Goal: Check status: Check status

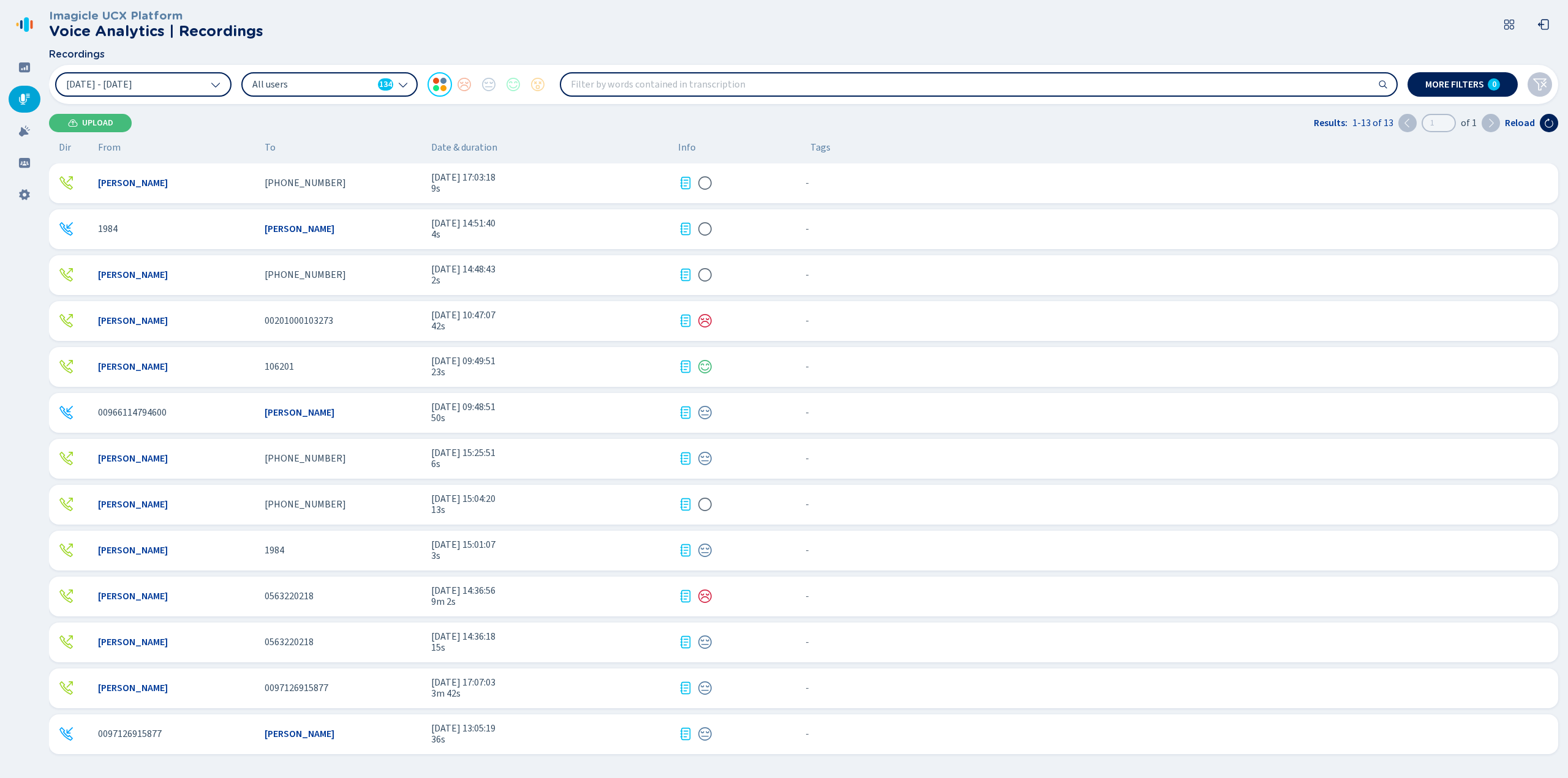
click at [488, 686] on span "[DATE] 17:07:03" at bounding box center [550, 682] width 237 height 11
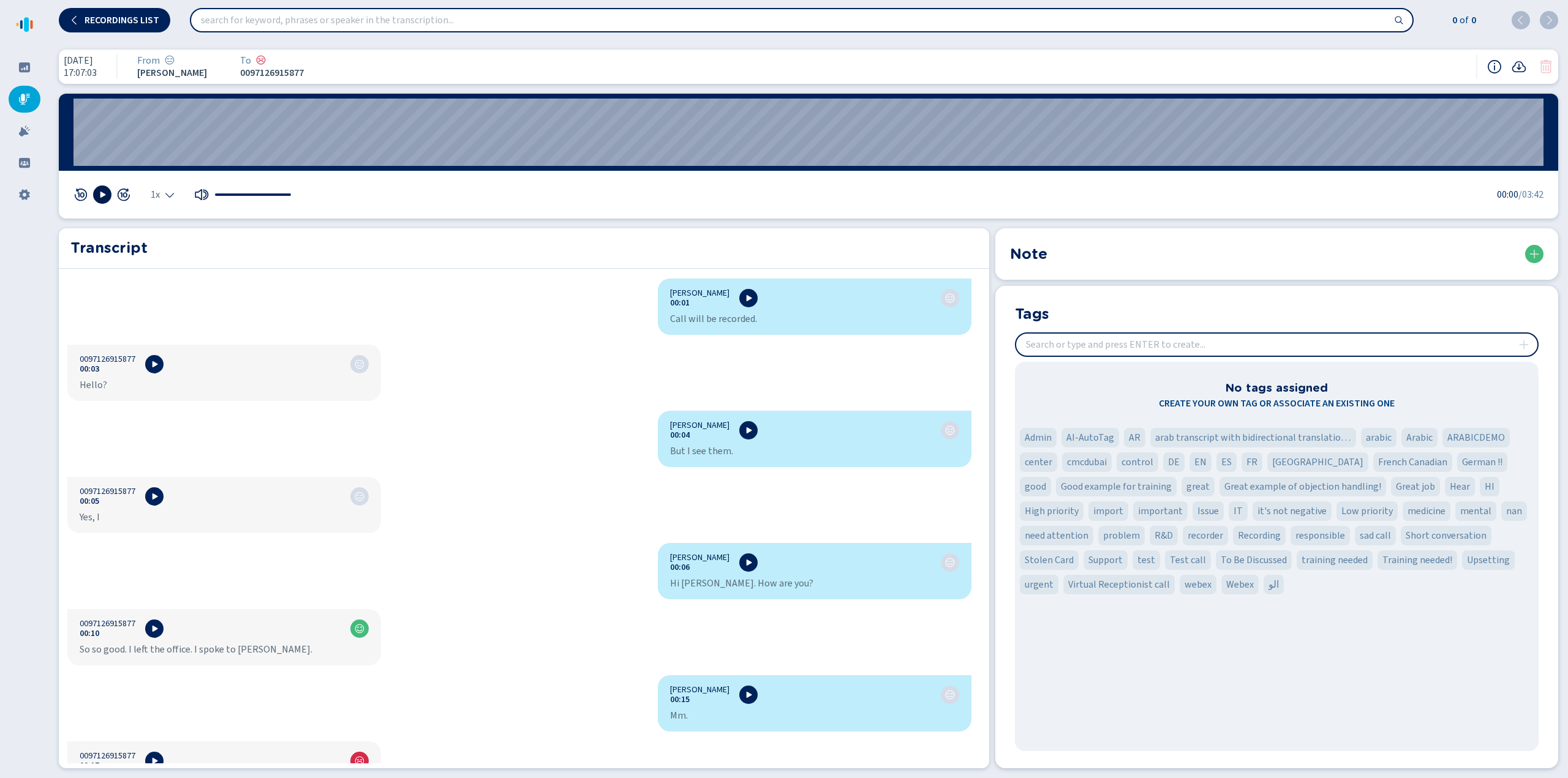
click at [105, 196] on icon at bounding box center [103, 195] width 10 height 10
click at [105, 196] on rect at bounding box center [104, 194] width 2 height 6
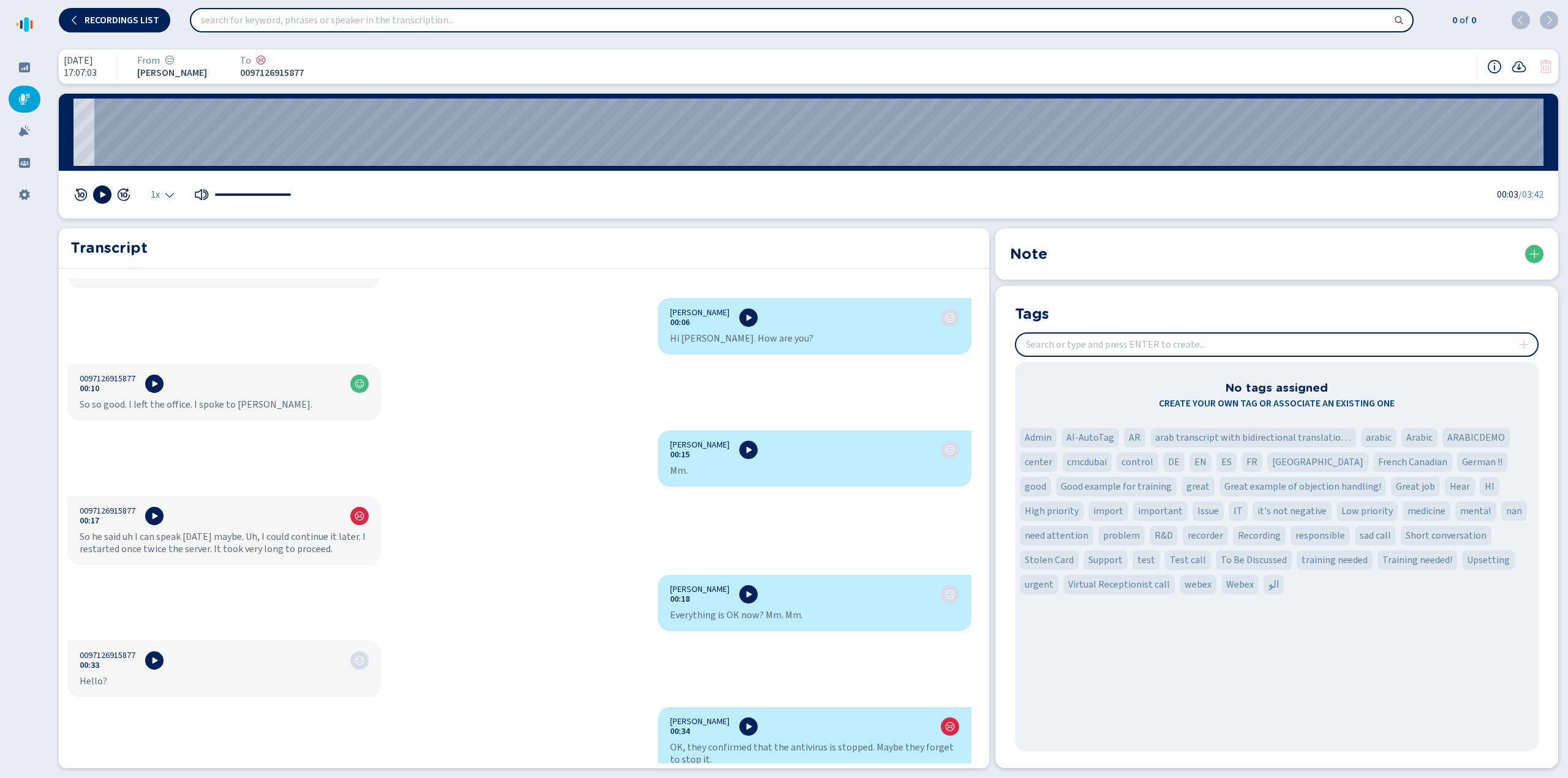
scroll to position [306, 0]
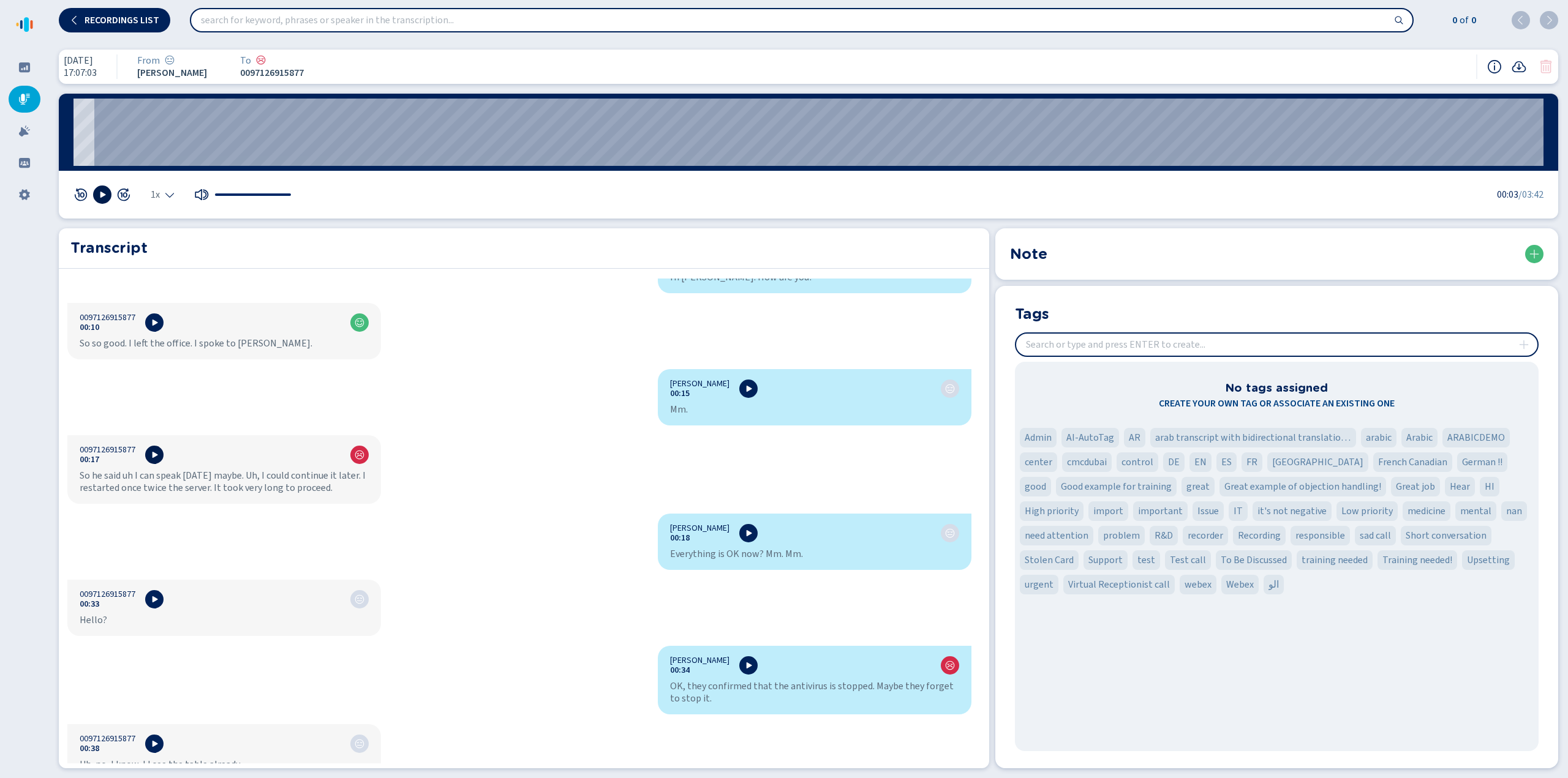
click at [156, 458] on icon at bounding box center [154, 455] width 10 height 10
click at [99, 193] on icon at bounding box center [103, 195] width 10 height 10
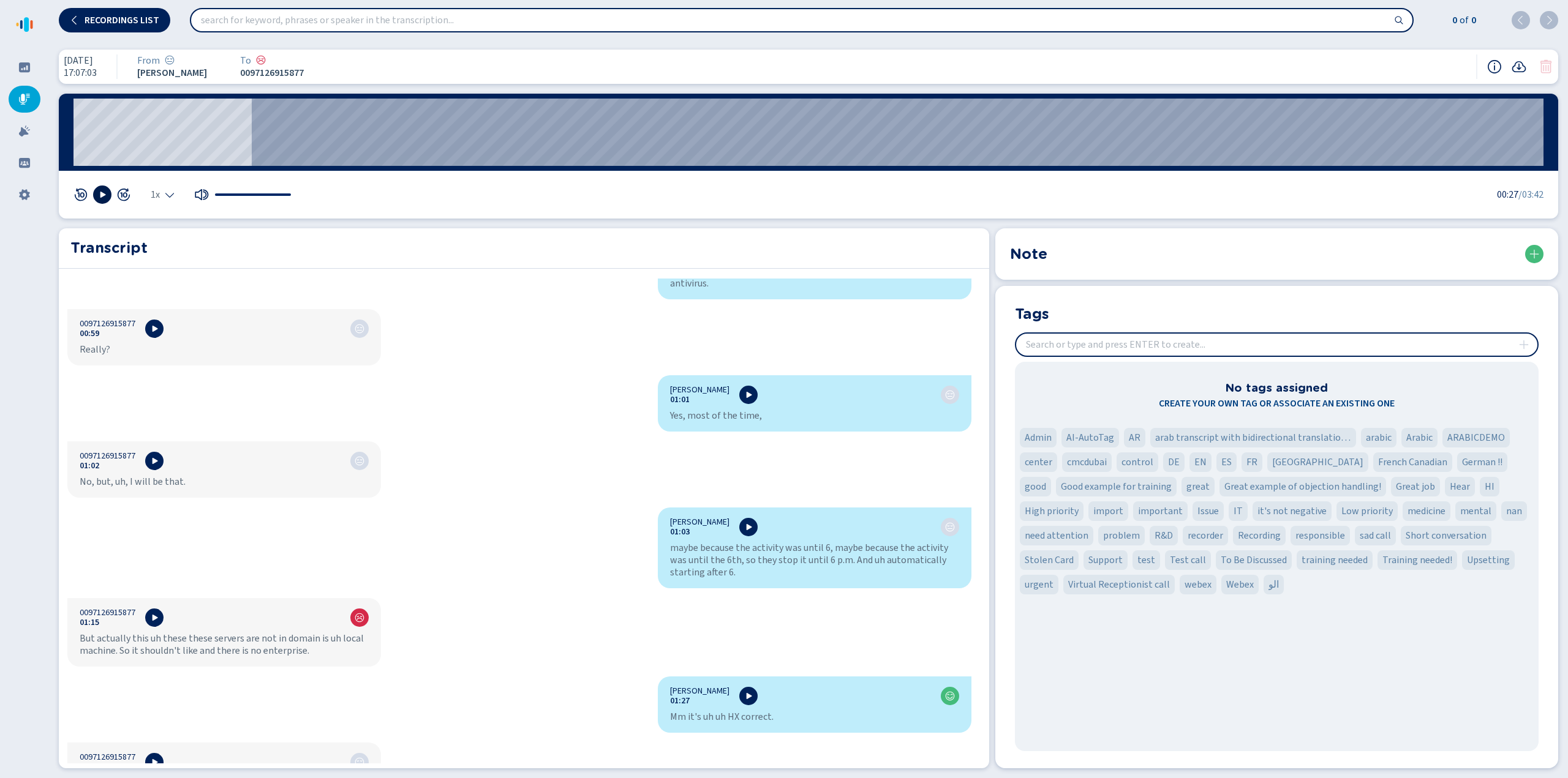
scroll to position [949, 0]
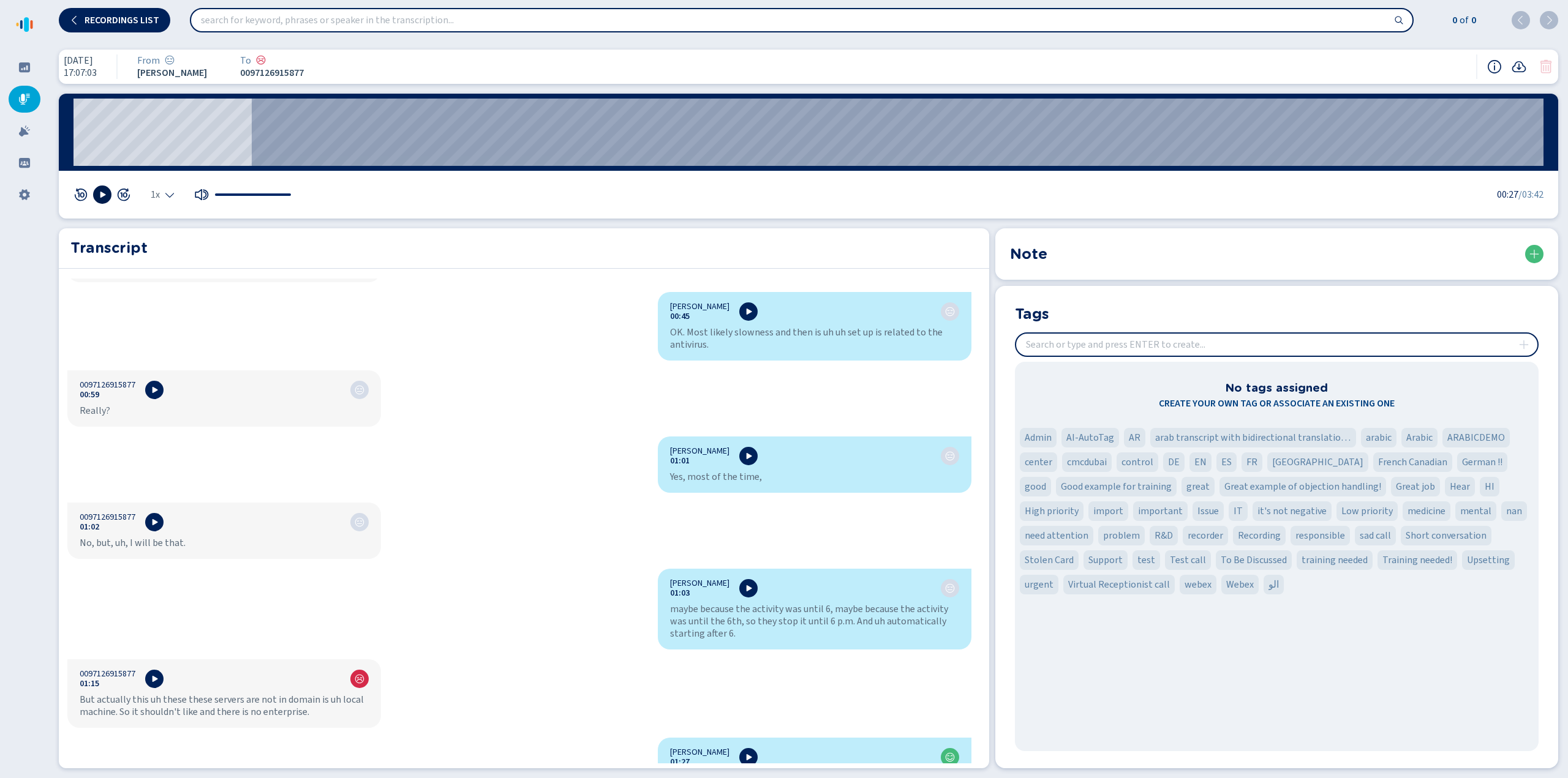
click at [604, 21] on input "search" at bounding box center [802, 20] width 1222 height 22
click at [157, 21] on span "Recordings list" at bounding box center [122, 20] width 75 height 10
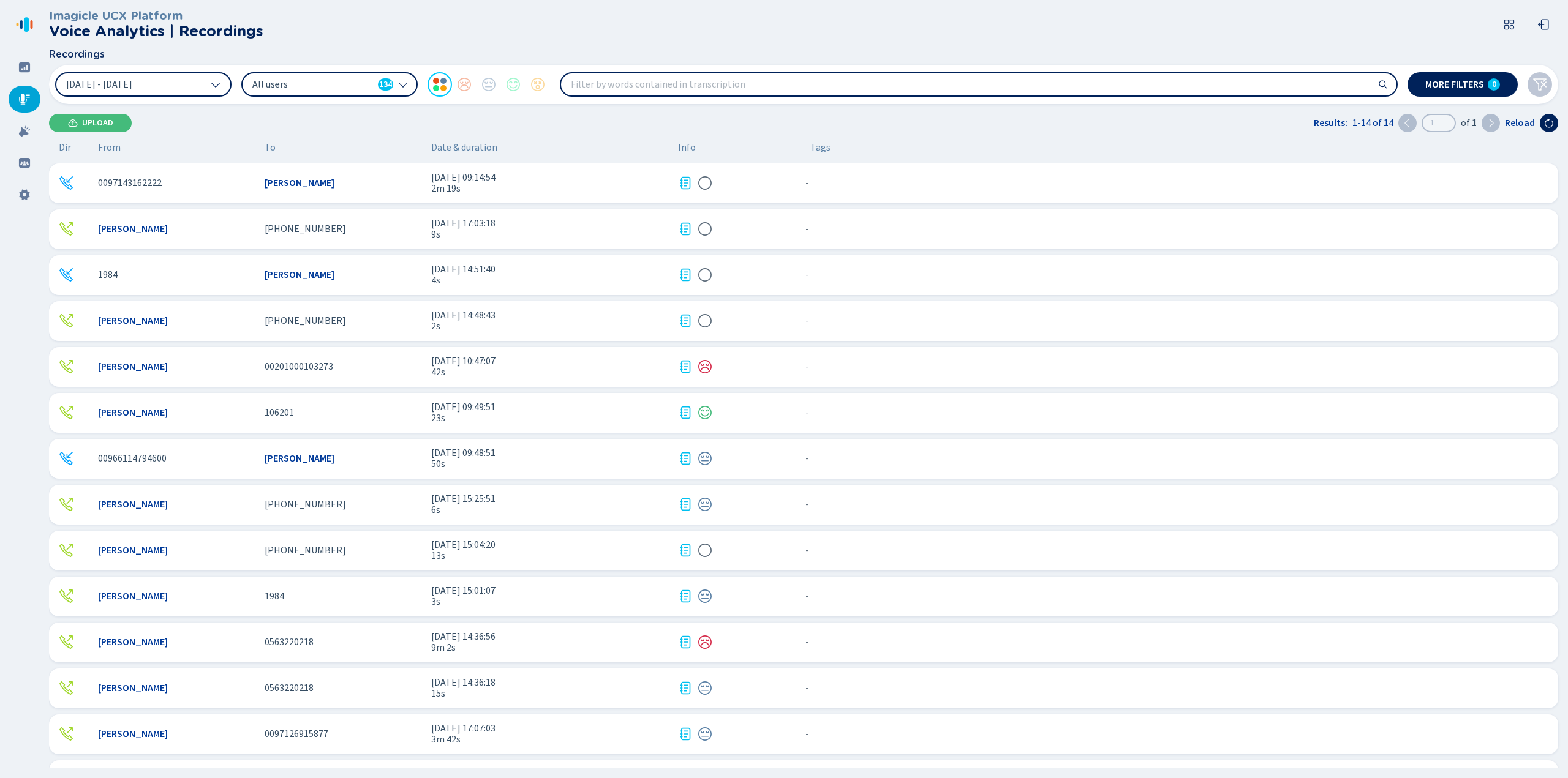
click at [700, 83] on input "search" at bounding box center [978, 85] width 835 height 22
click at [605, 642] on span "[DATE] 14:36:56" at bounding box center [550, 636] width 237 height 11
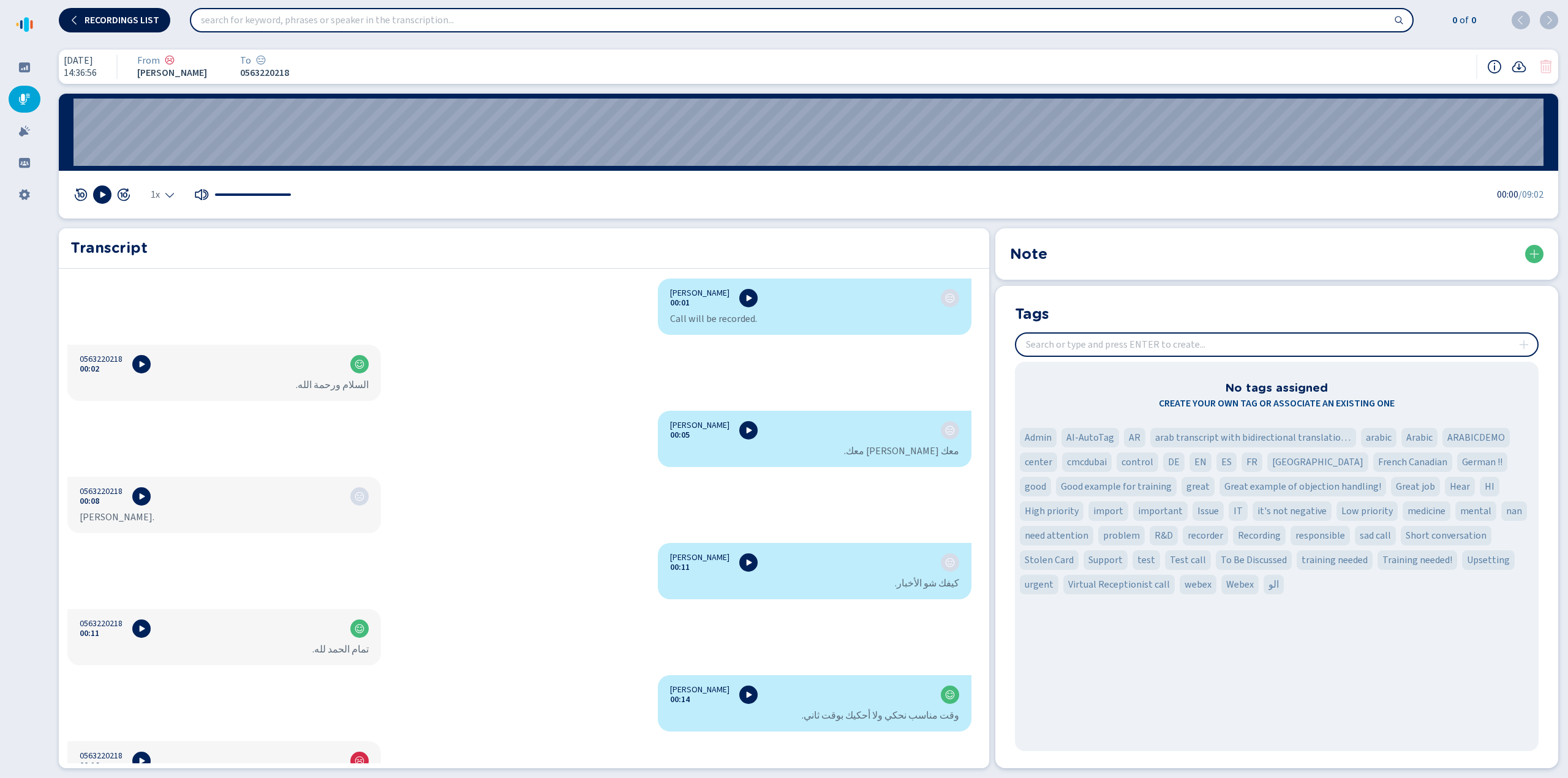
click at [124, 24] on span "Recordings list" at bounding box center [122, 20] width 75 height 10
